Goal: Information Seeking & Learning: Find specific fact

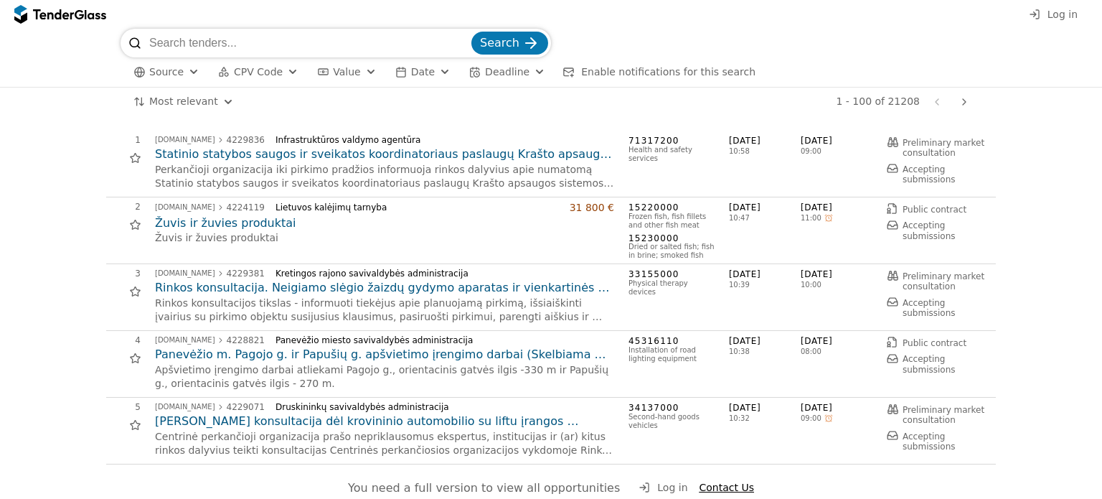
click at [192, 40] on input "search" at bounding box center [308, 43] width 319 height 29
type input "h"
type input "angaras"
click at [471, 32] on button "Search" at bounding box center [509, 43] width 77 height 23
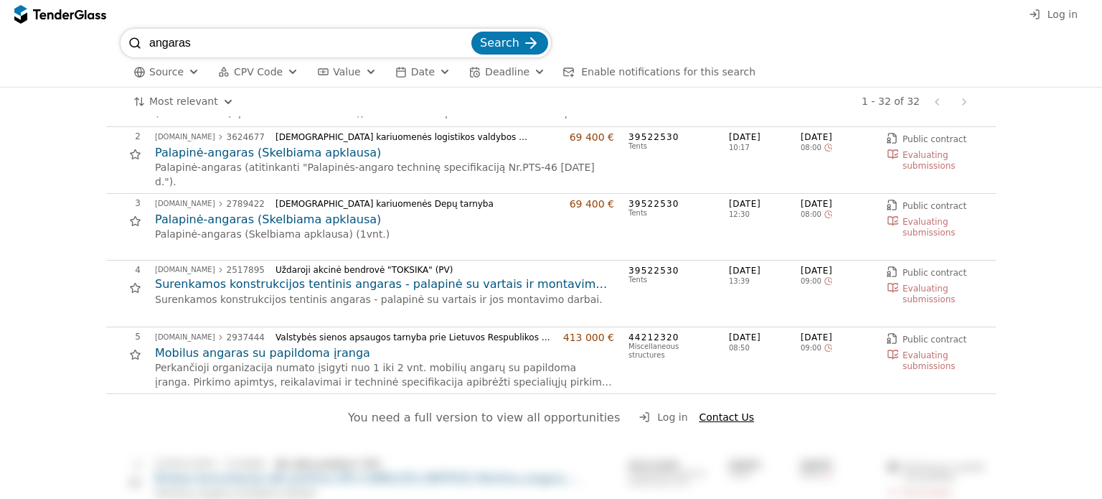
scroll to position [72, 0]
click at [316, 353] on h2 "Mobilus angaras su papildoma įranga" at bounding box center [384, 352] width 459 height 16
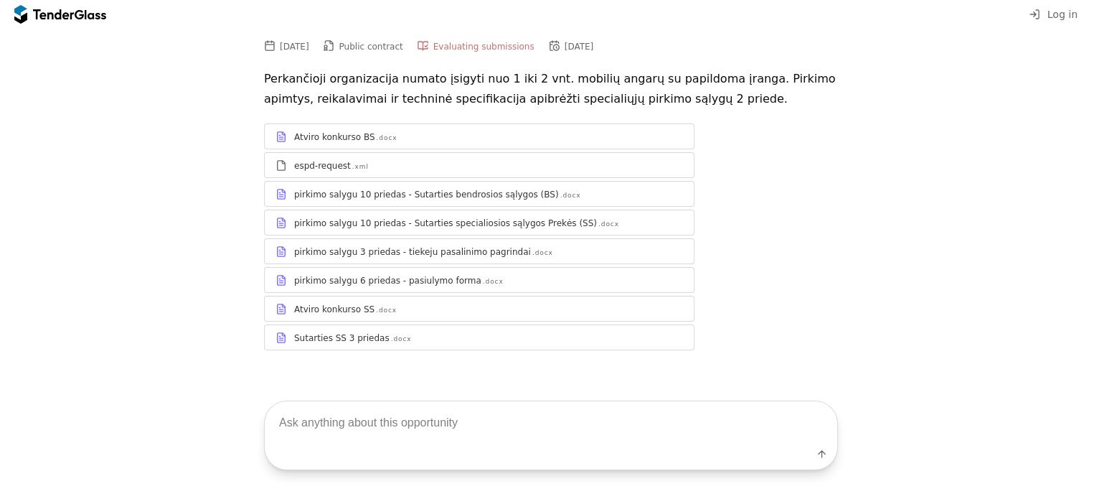
scroll to position [69, 0]
click at [347, 131] on div at bounding box center [488, 131] width 389 height 1
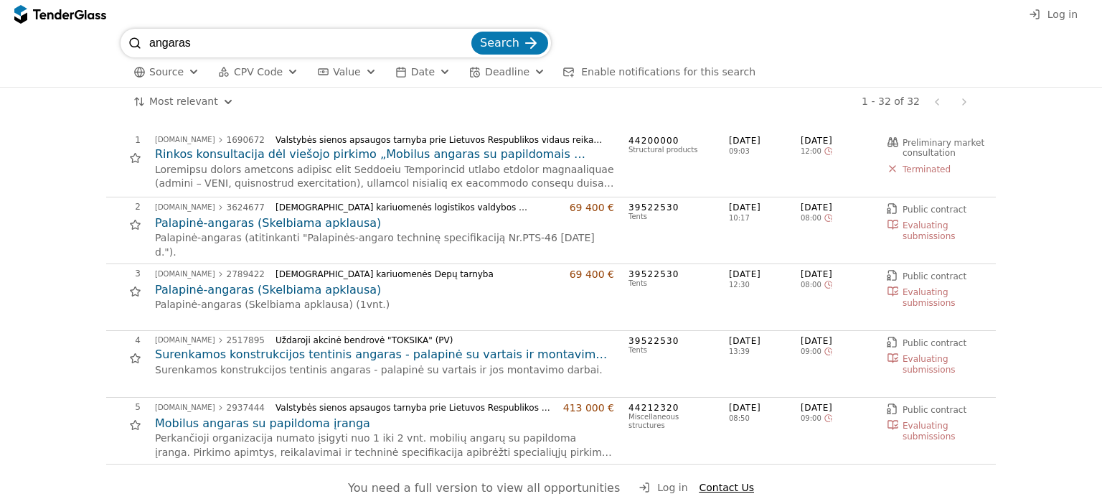
scroll to position [72, 0]
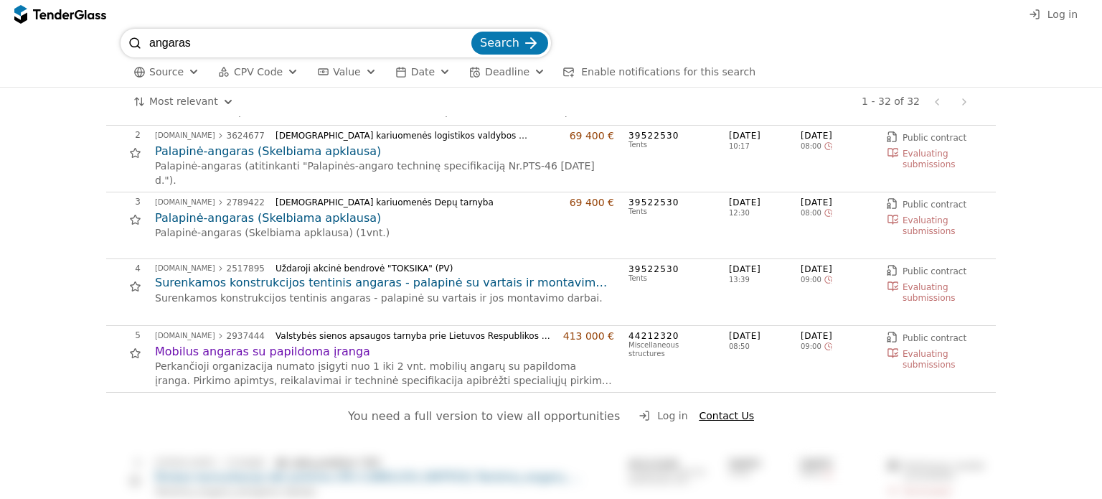
click at [590, 344] on h2 "Mobilus angaras su papildoma įranga" at bounding box center [384, 352] width 459 height 16
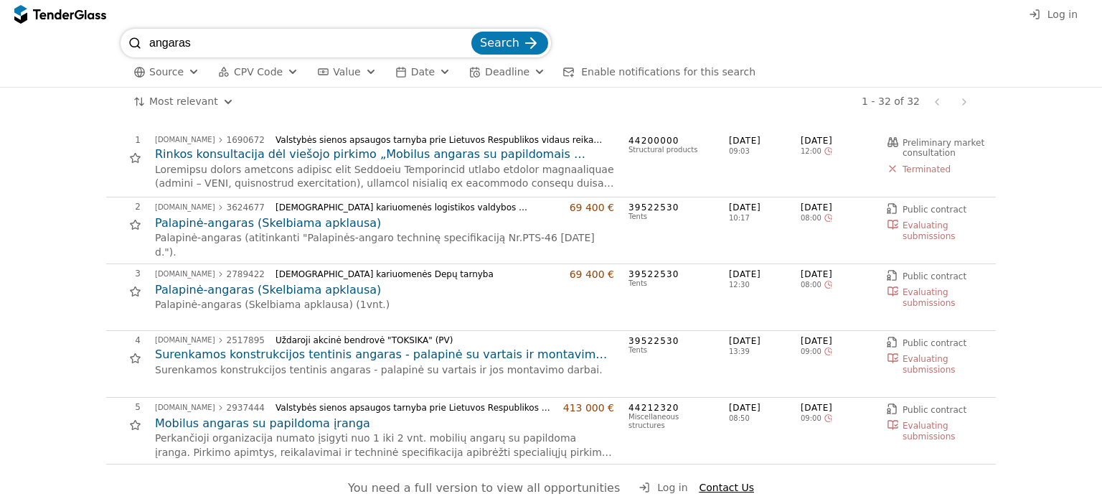
scroll to position [72, 0]
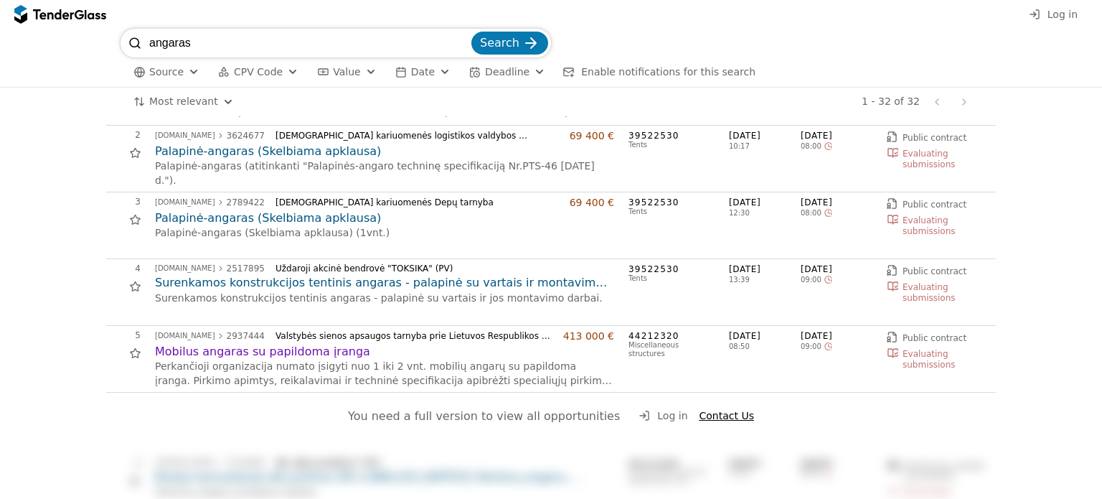
click at [821, 349] on div at bounding box center [829, 347] width 30 height 30
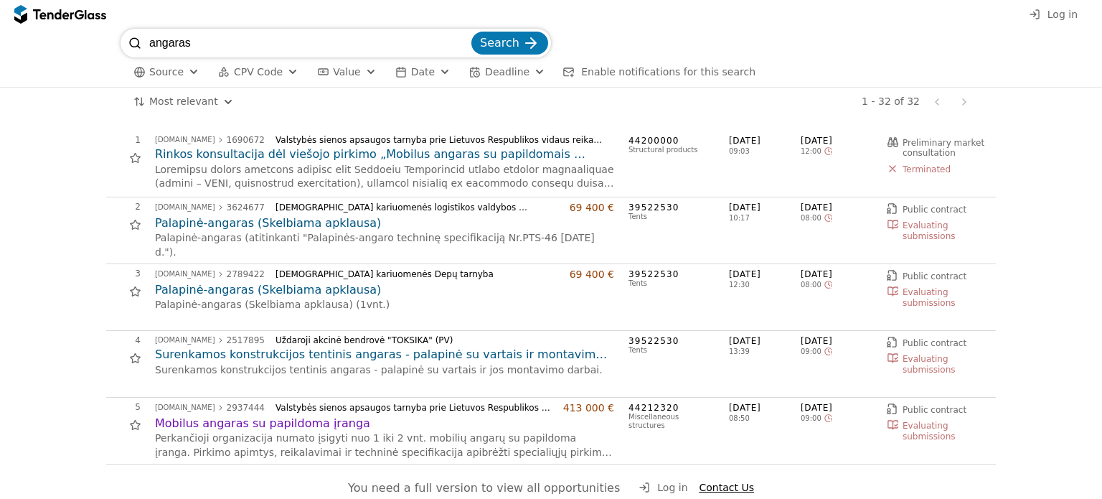
click at [773, 48] on div "angaras Search" at bounding box center [551, 43] width 861 height 29
drag, startPoint x: 214, startPoint y: 39, endPoint x: 123, endPoint y: 43, distance: 90.5
click at [123, 43] on div "angaras Search" at bounding box center [336, 43] width 431 height 29
type input "palapine"
click at [471, 32] on button "Search" at bounding box center [509, 43] width 77 height 23
